Goal: Check status: Check status

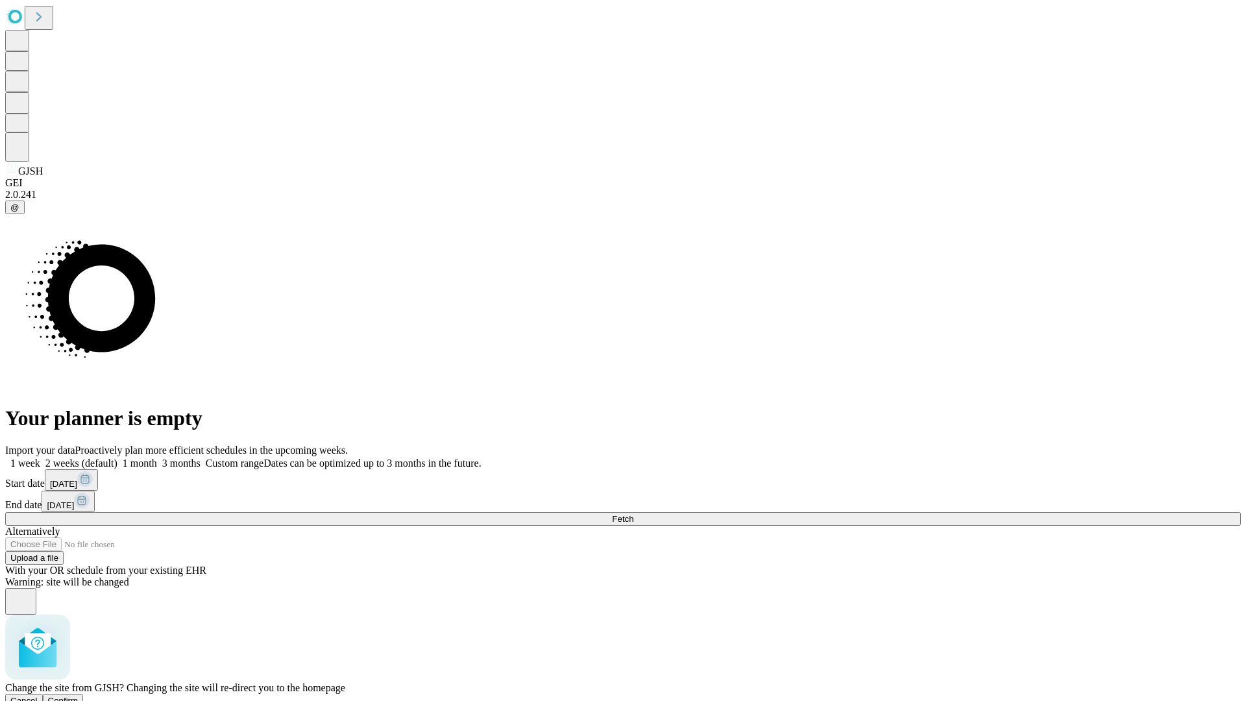
click at [79, 696] on span "Confirm" at bounding box center [63, 701] width 31 height 10
click at [118, 458] on label "2 weeks (default)" at bounding box center [78, 463] width 77 height 11
click at [634, 514] on span "Fetch" at bounding box center [622, 519] width 21 height 10
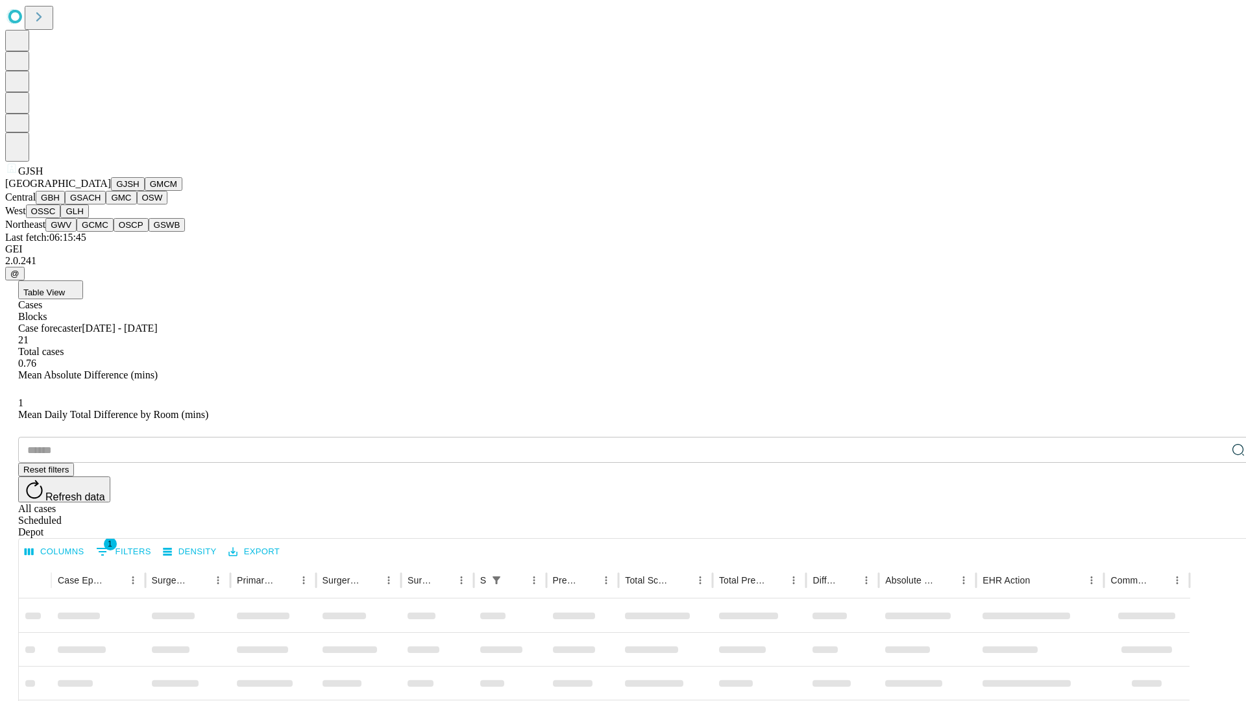
click at [145, 191] on button "GMCM" at bounding box center [164, 184] width 38 height 14
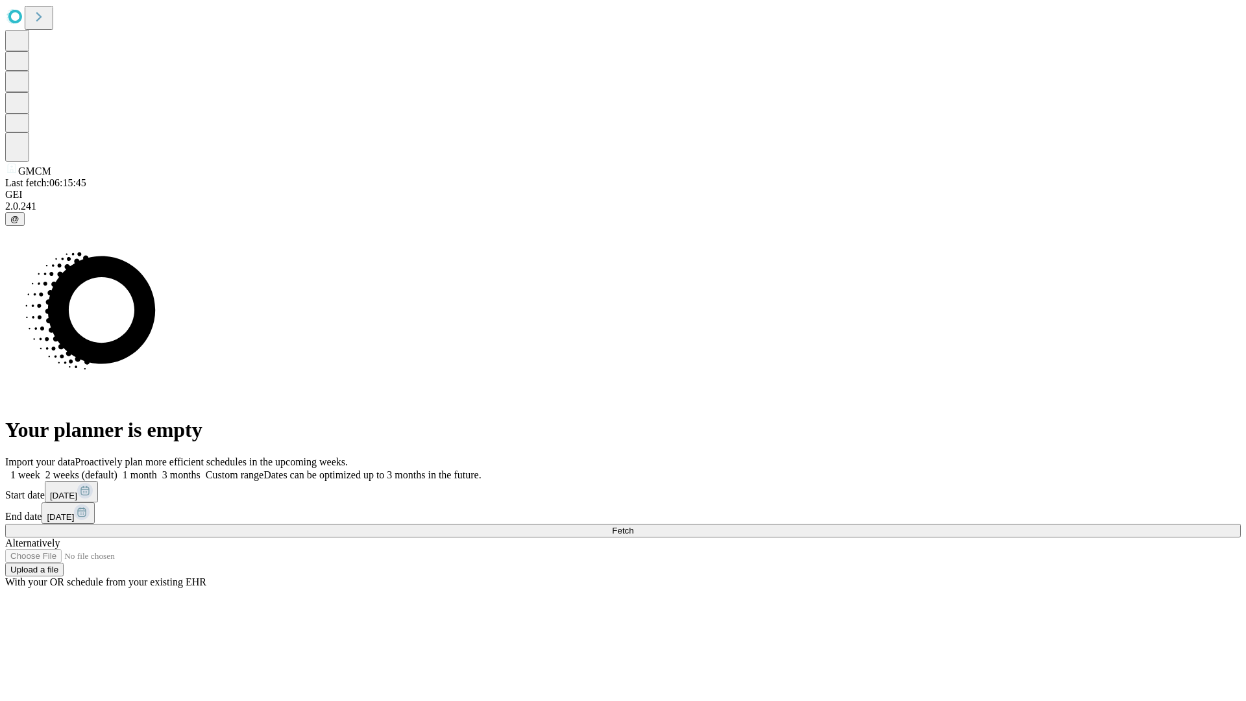
click at [118, 469] on label "2 weeks (default)" at bounding box center [78, 474] width 77 height 11
click at [634, 526] on span "Fetch" at bounding box center [622, 531] width 21 height 10
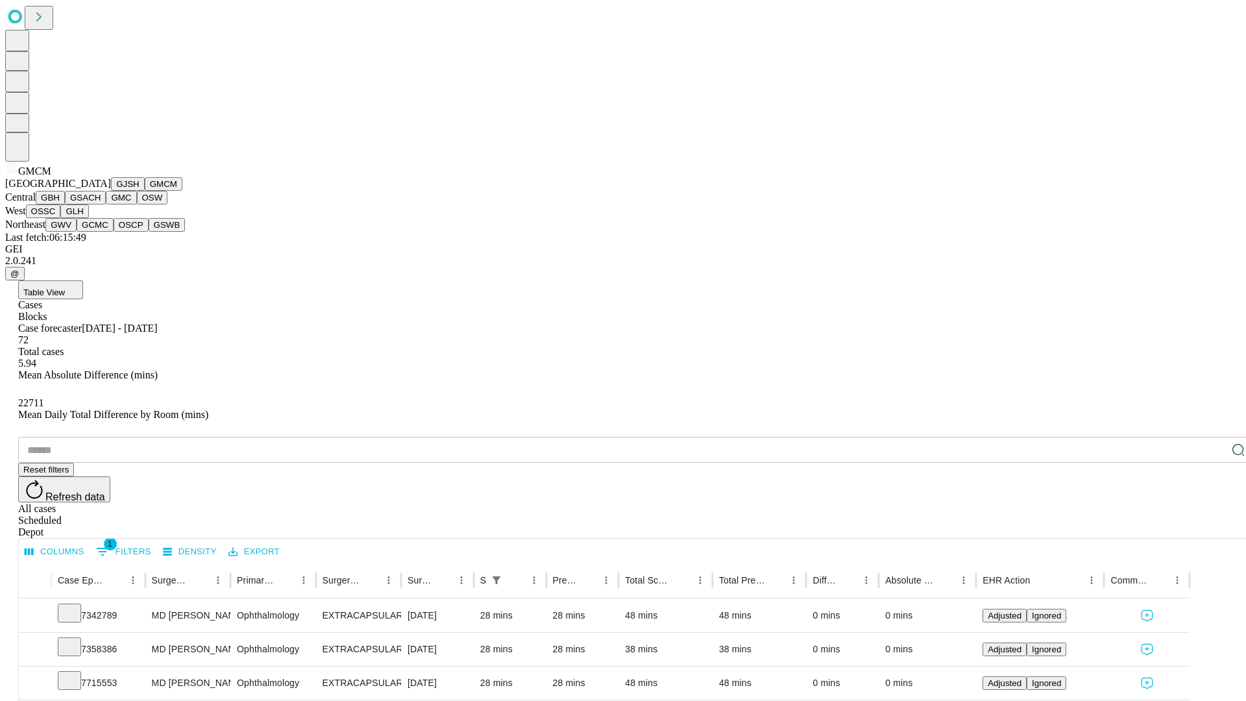
click at [65, 204] on button "GBH" at bounding box center [50, 198] width 29 height 14
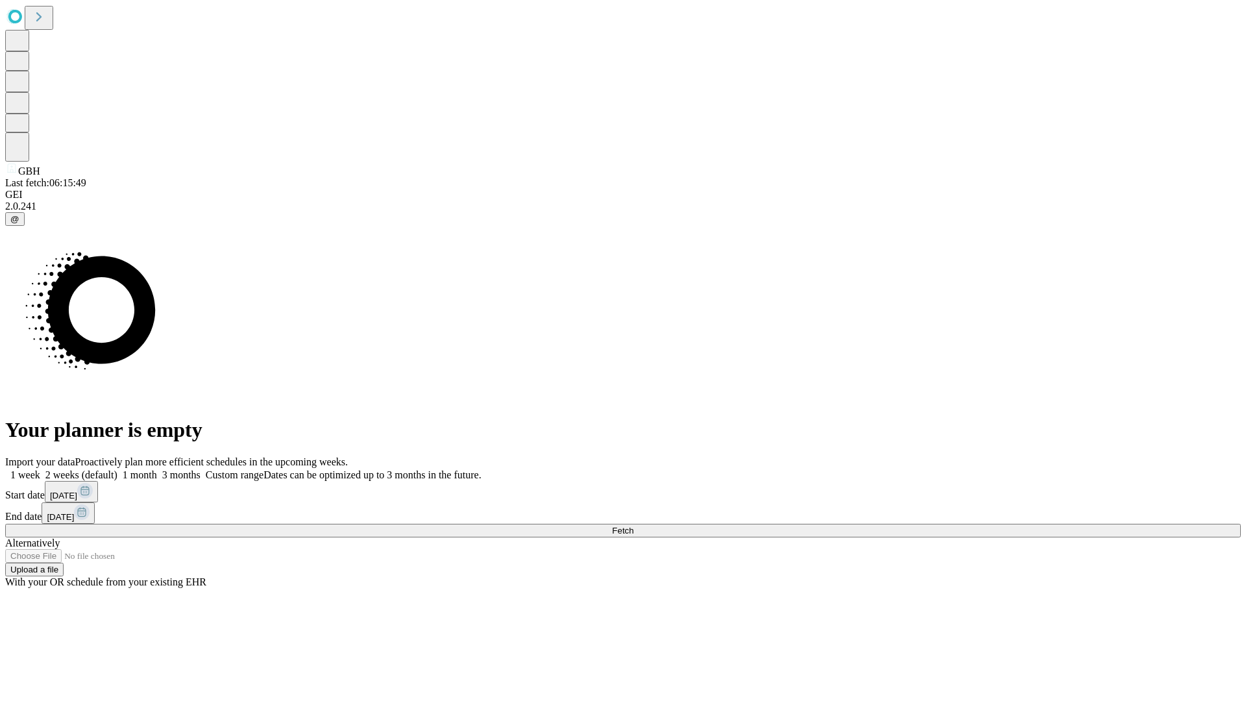
click at [118, 469] on label "2 weeks (default)" at bounding box center [78, 474] width 77 height 11
click at [634, 526] on span "Fetch" at bounding box center [622, 531] width 21 height 10
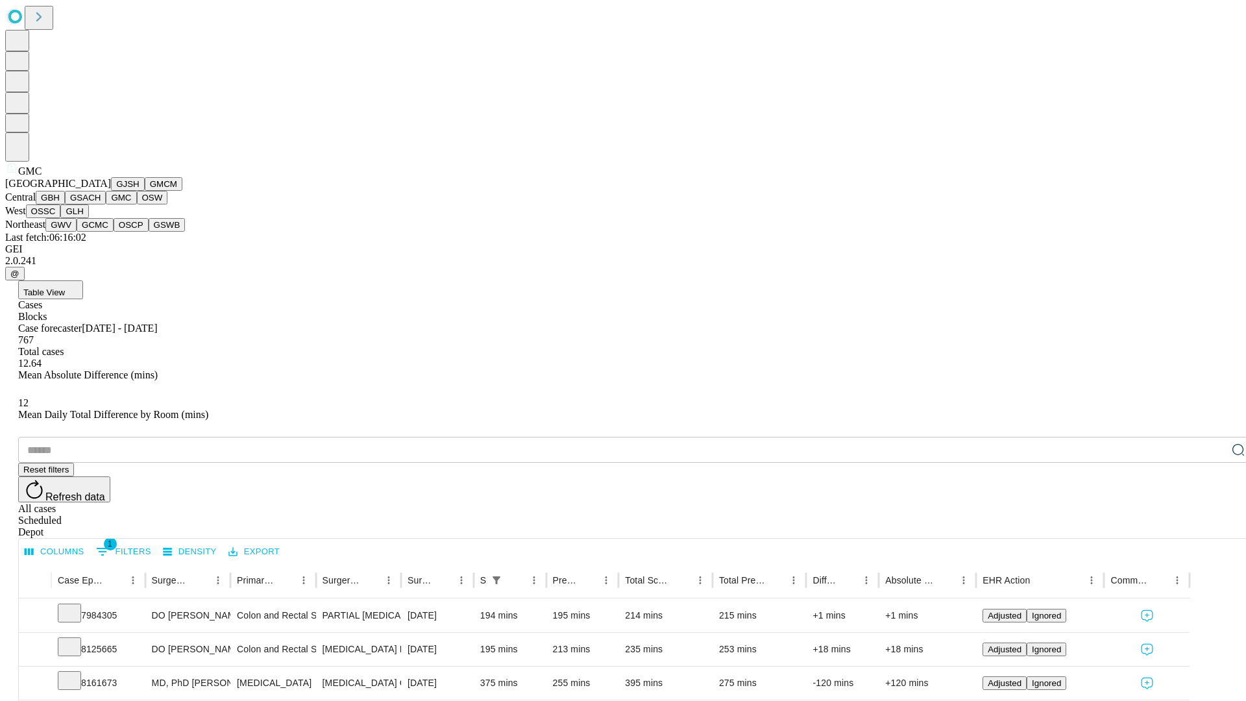
click at [137, 204] on button "OSW" at bounding box center [152, 198] width 31 height 14
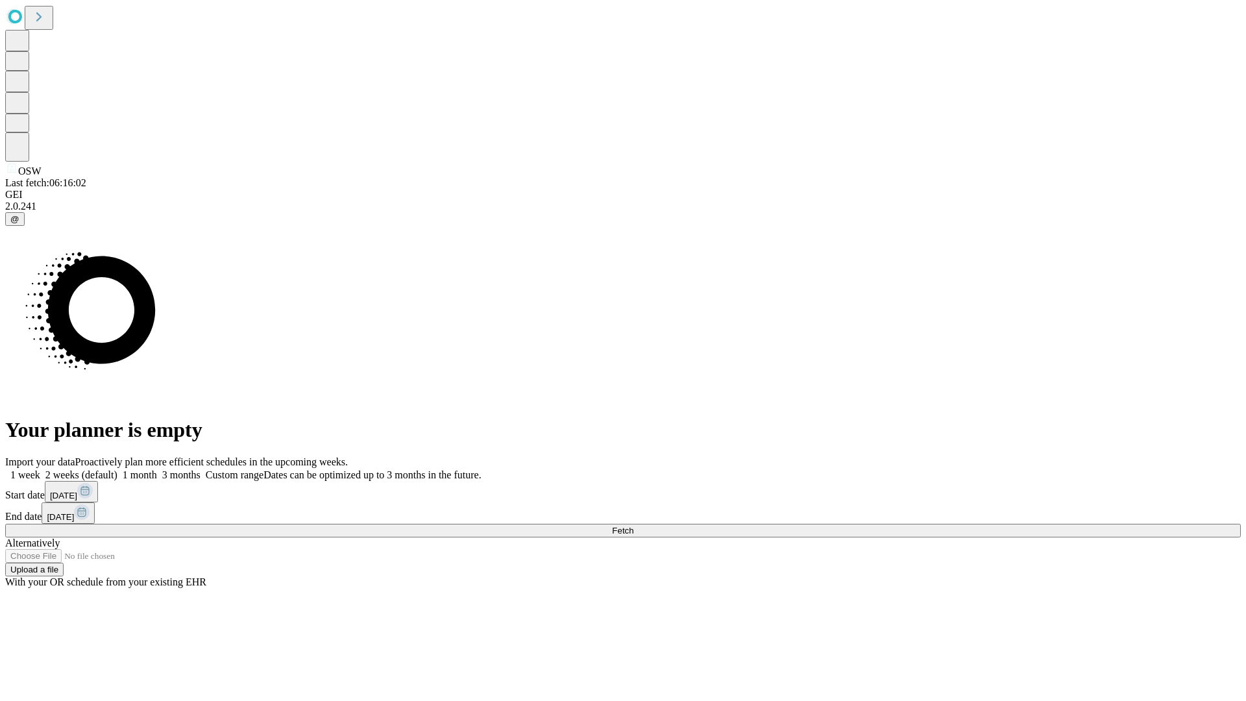
click at [118, 469] on label "2 weeks (default)" at bounding box center [78, 474] width 77 height 11
click at [634, 526] on span "Fetch" at bounding box center [622, 531] width 21 height 10
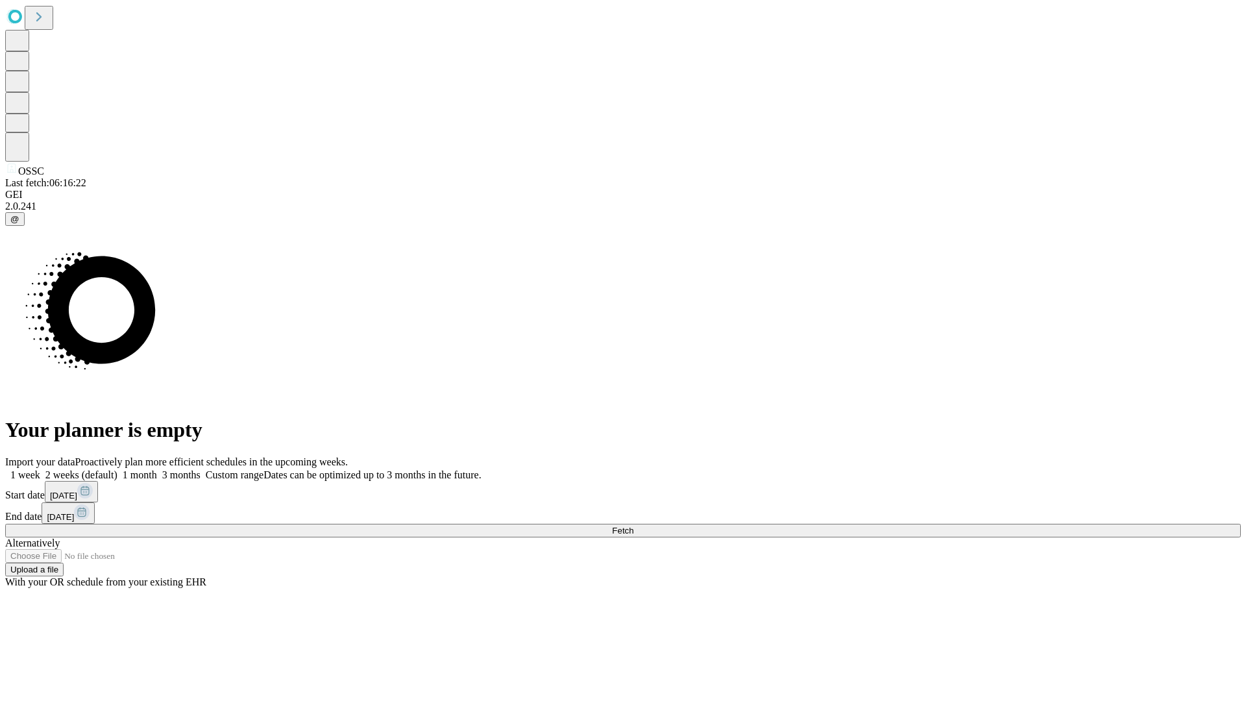
click at [118, 469] on label "2 weeks (default)" at bounding box center [78, 474] width 77 height 11
click at [634, 526] on span "Fetch" at bounding box center [622, 531] width 21 height 10
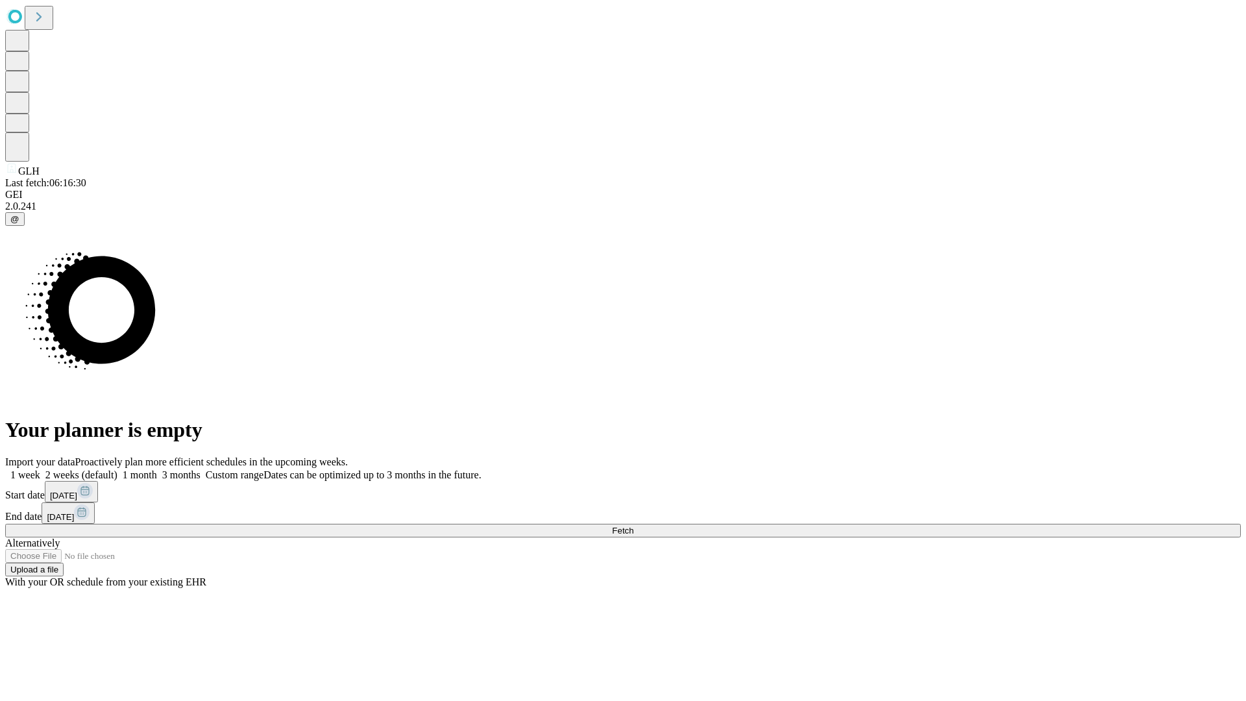
click at [118, 469] on label "2 weeks (default)" at bounding box center [78, 474] width 77 height 11
click at [634, 526] on span "Fetch" at bounding box center [622, 531] width 21 height 10
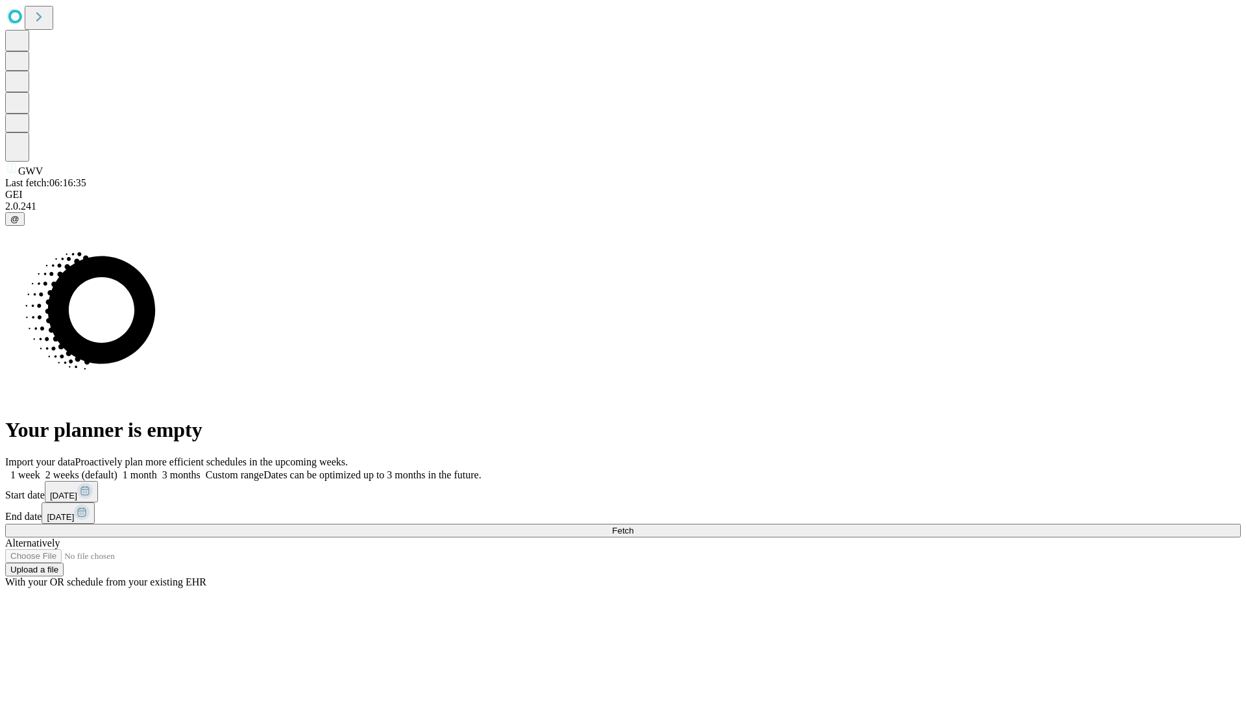
click at [118, 469] on label "2 weeks (default)" at bounding box center [78, 474] width 77 height 11
click at [634, 526] on span "Fetch" at bounding box center [622, 531] width 21 height 10
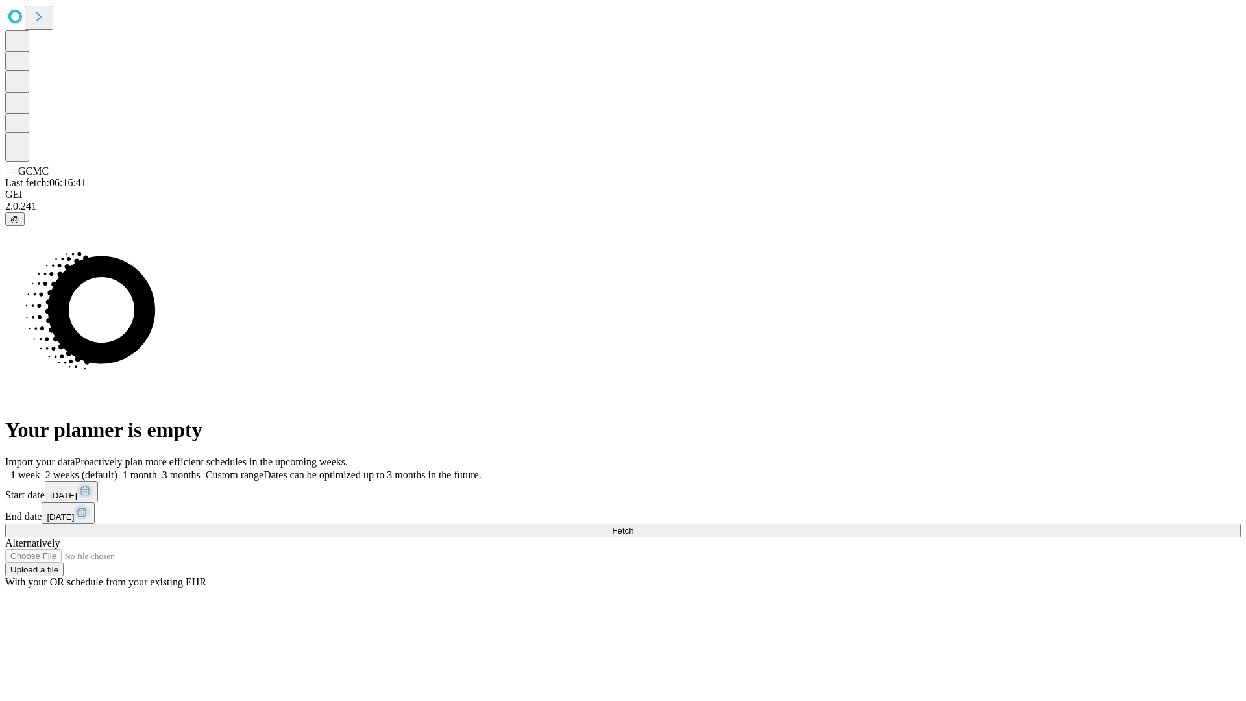
click at [118, 469] on label "2 weeks (default)" at bounding box center [78, 474] width 77 height 11
click at [634, 526] on span "Fetch" at bounding box center [622, 531] width 21 height 10
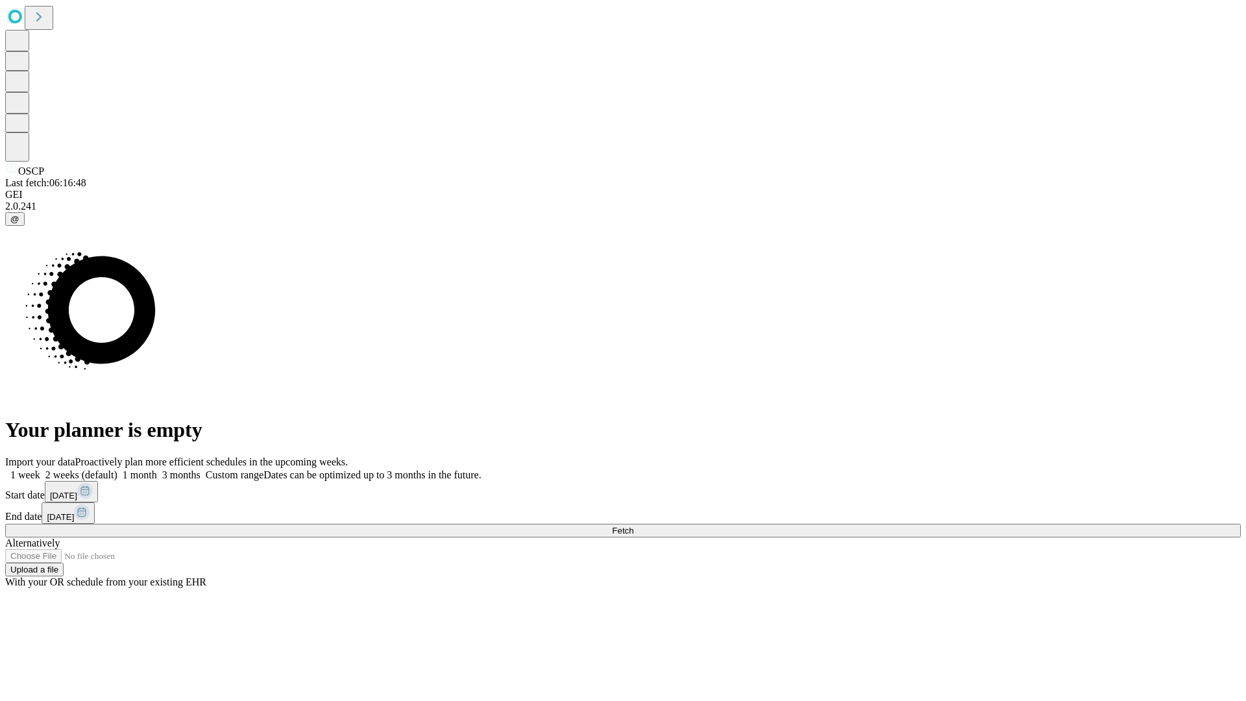
click at [118, 469] on label "2 weeks (default)" at bounding box center [78, 474] width 77 height 11
click at [634, 526] on span "Fetch" at bounding box center [622, 531] width 21 height 10
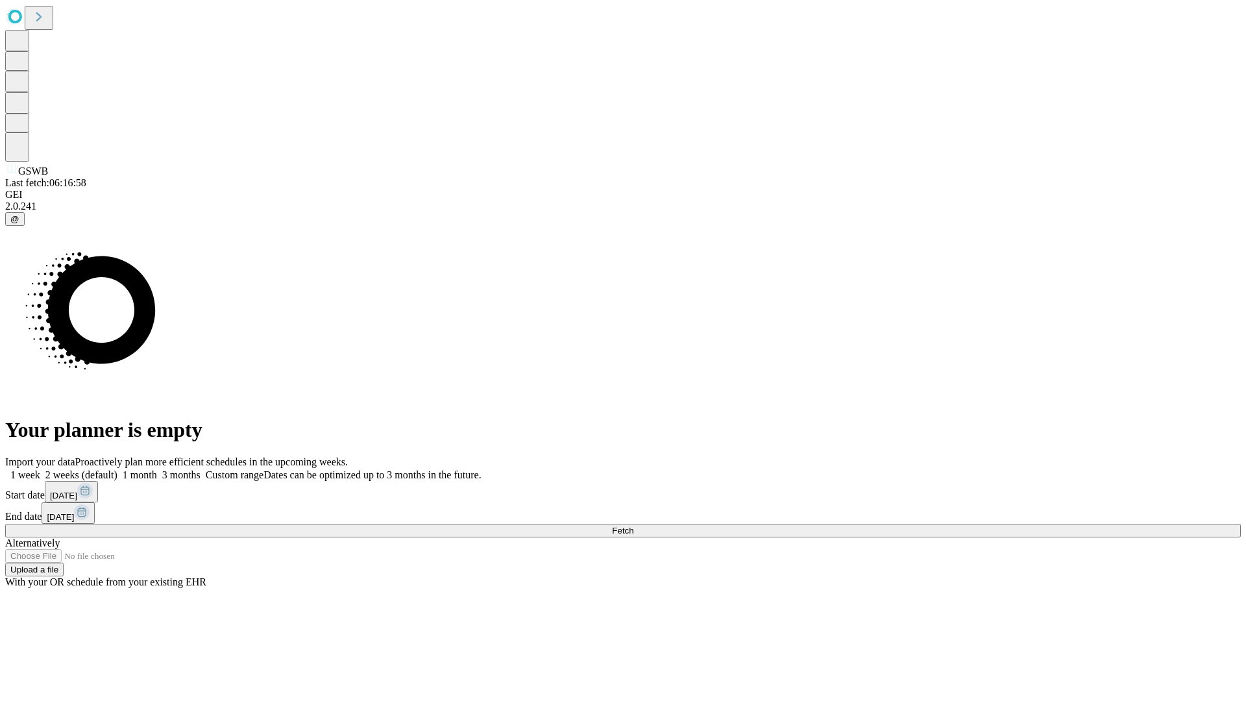
click at [118, 469] on label "2 weeks (default)" at bounding box center [78, 474] width 77 height 11
click at [634, 526] on span "Fetch" at bounding box center [622, 531] width 21 height 10
